Goal: Download file/media

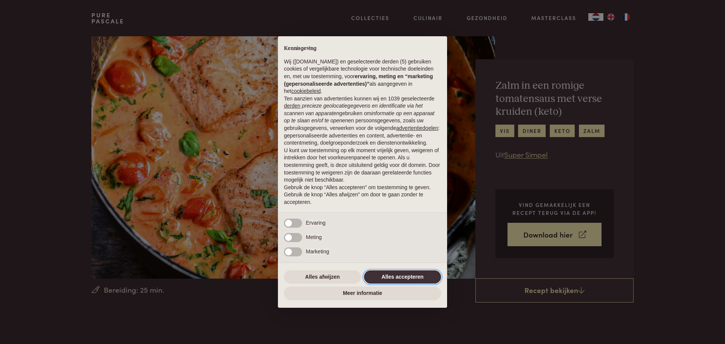
click at [427, 275] on button "Alles accepteren" at bounding box center [402, 277] width 77 height 14
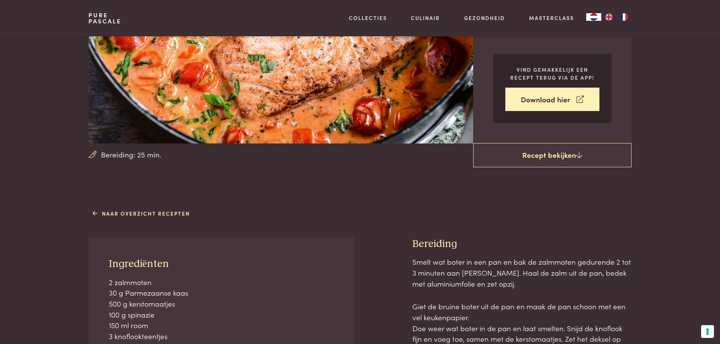
scroll to position [76, 0]
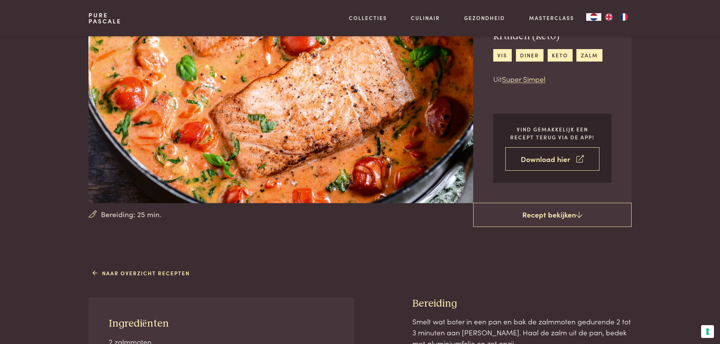
click at [546, 156] on link "Download hier" at bounding box center [552, 159] width 94 height 24
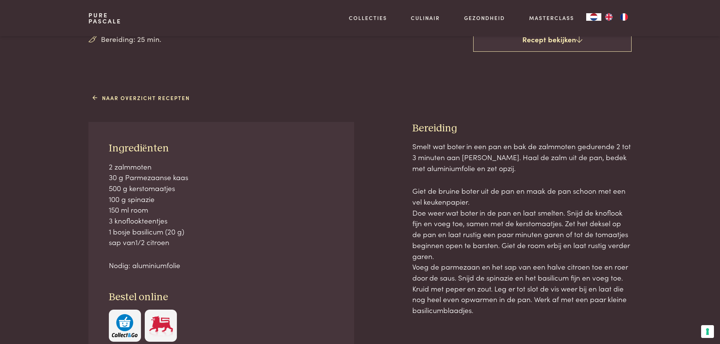
scroll to position [264, 0]
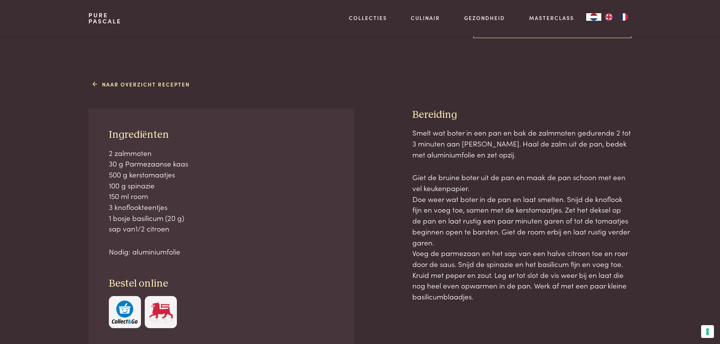
drag, startPoint x: 647, startPoint y: 295, endPoint x: 651, endPoint y: 293, distance: 4.6
click at [650, 294] on div "Naar overzicht recepten Ingrediënten 2 zalmmoten 30 g Parmezaanse kaas 500 g ke…" at bounding box center [360, 238] width 720 height 321
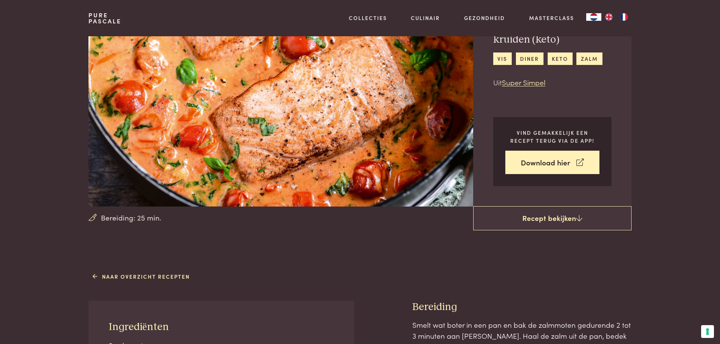
scroll to position [0, 0]
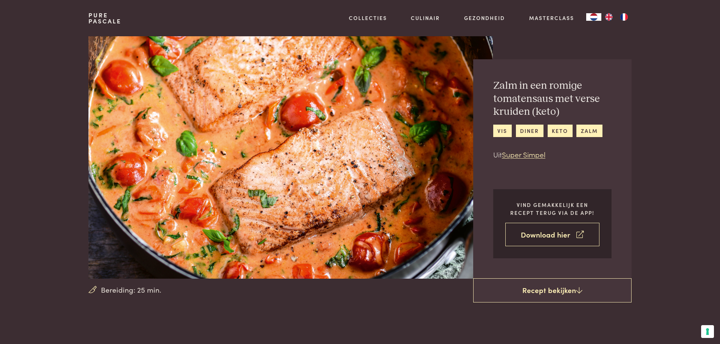
click at [547, 235] on link "Download hier" at bounding box center [552, 235] width 94 height 24
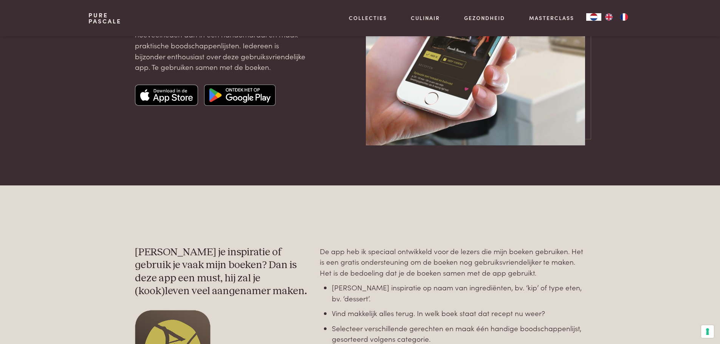
scroll to position [151, 0]
